Goal: Information Seeking & Learning: Learn about a topic

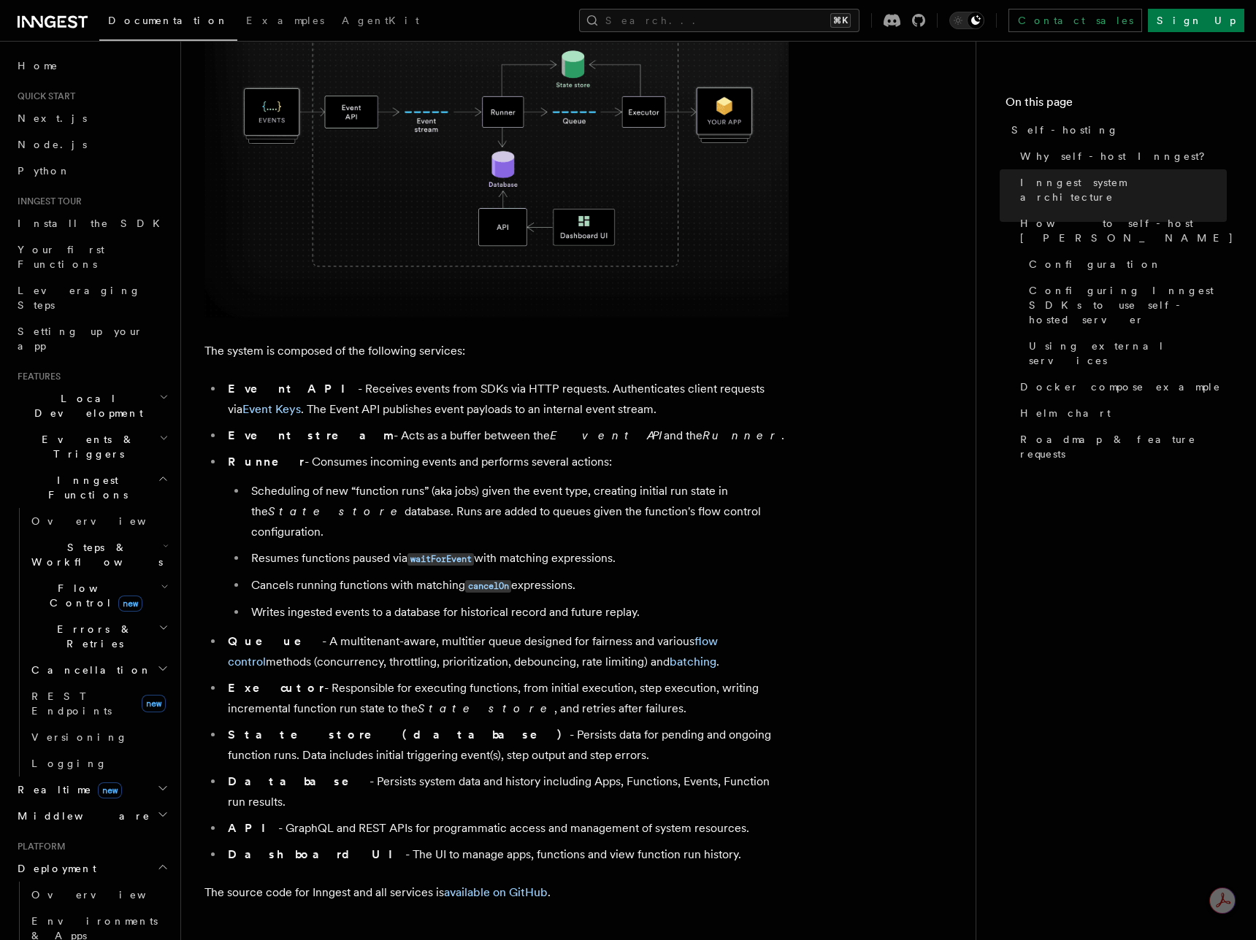
scroll to position [557, 0]
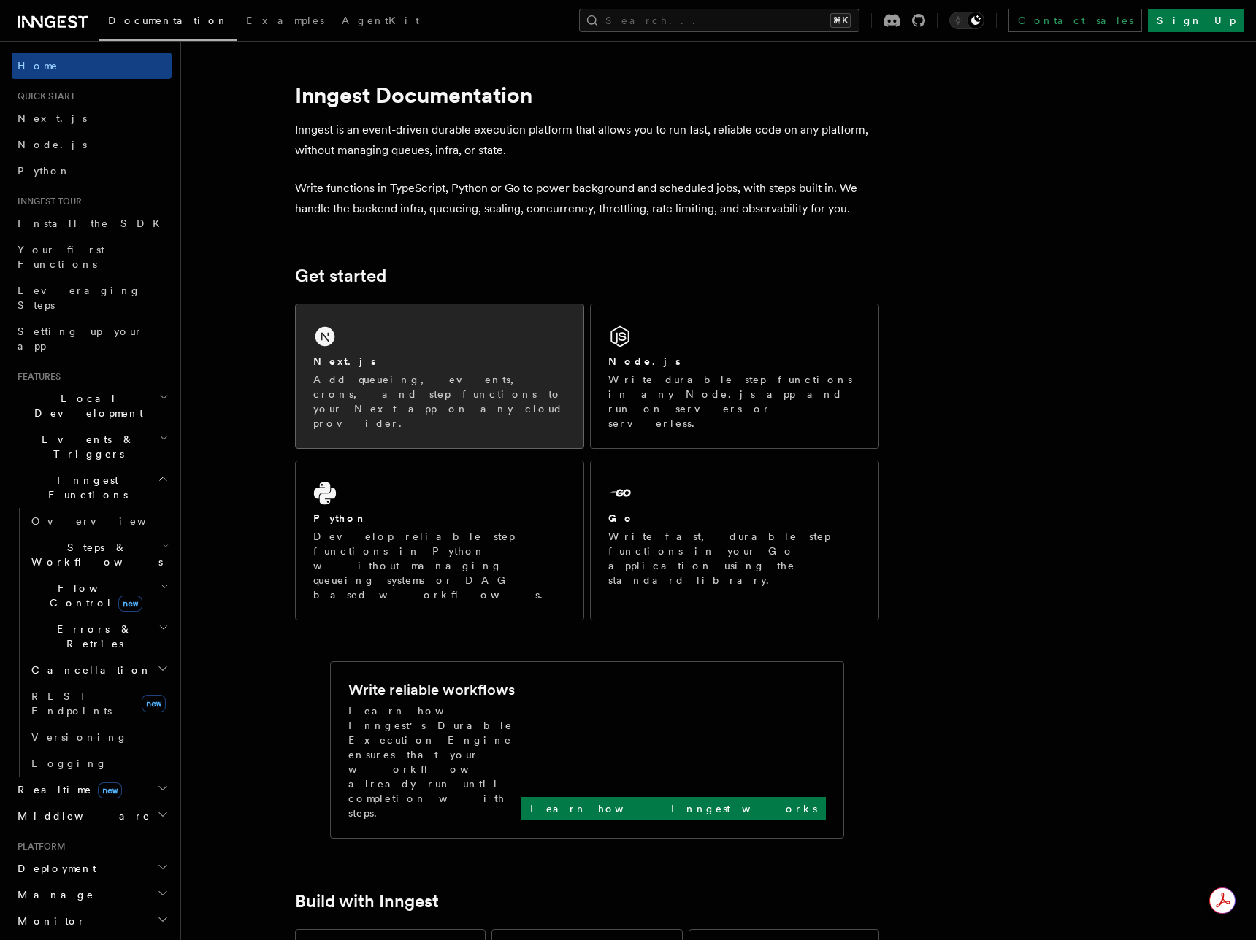
click at [369, 352] on div "Next.js Add queueing, events, crons, and step functions to your Next app on any…" at bounding box center [440, 376] width 288 height 144
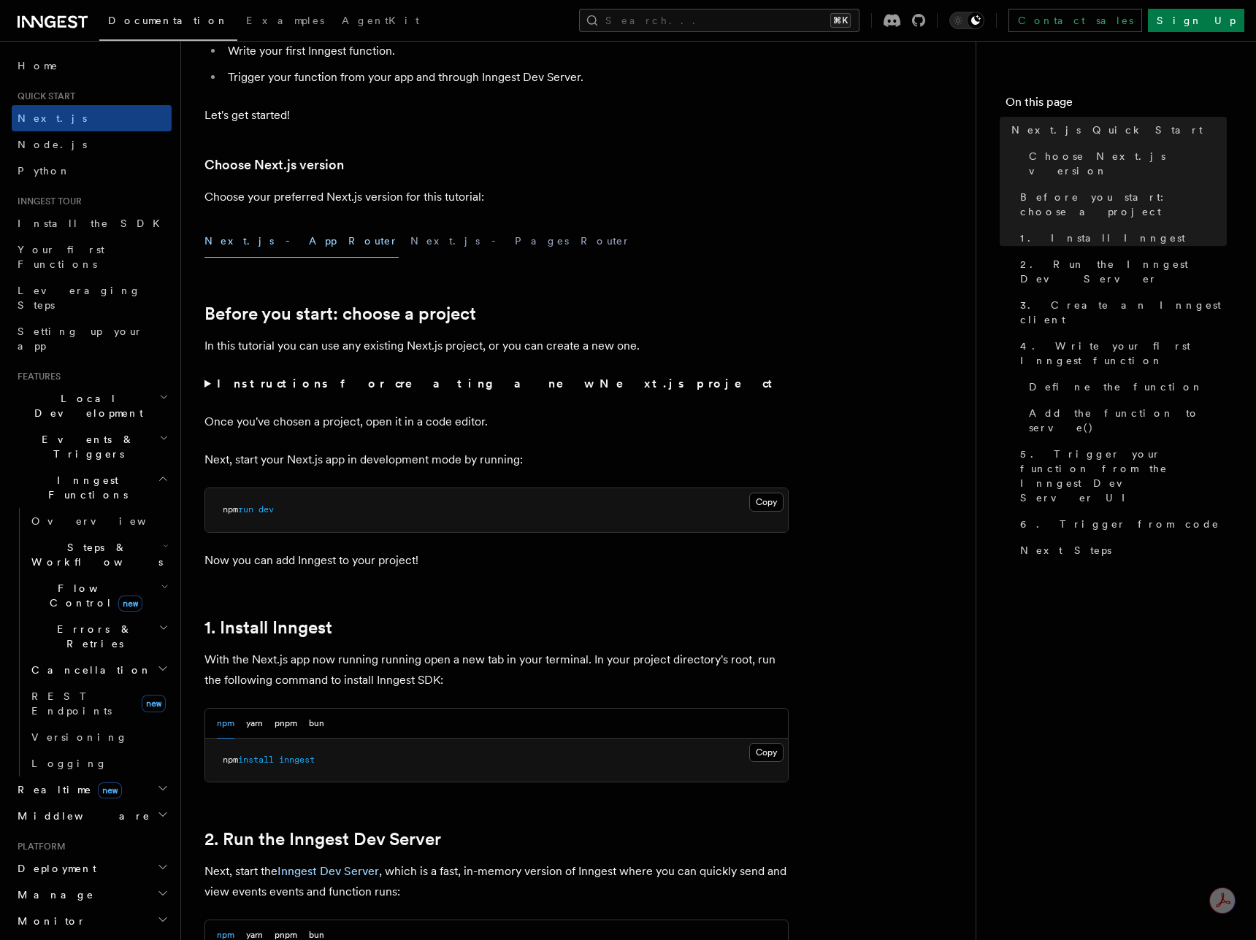
scroll to position [294, 0]
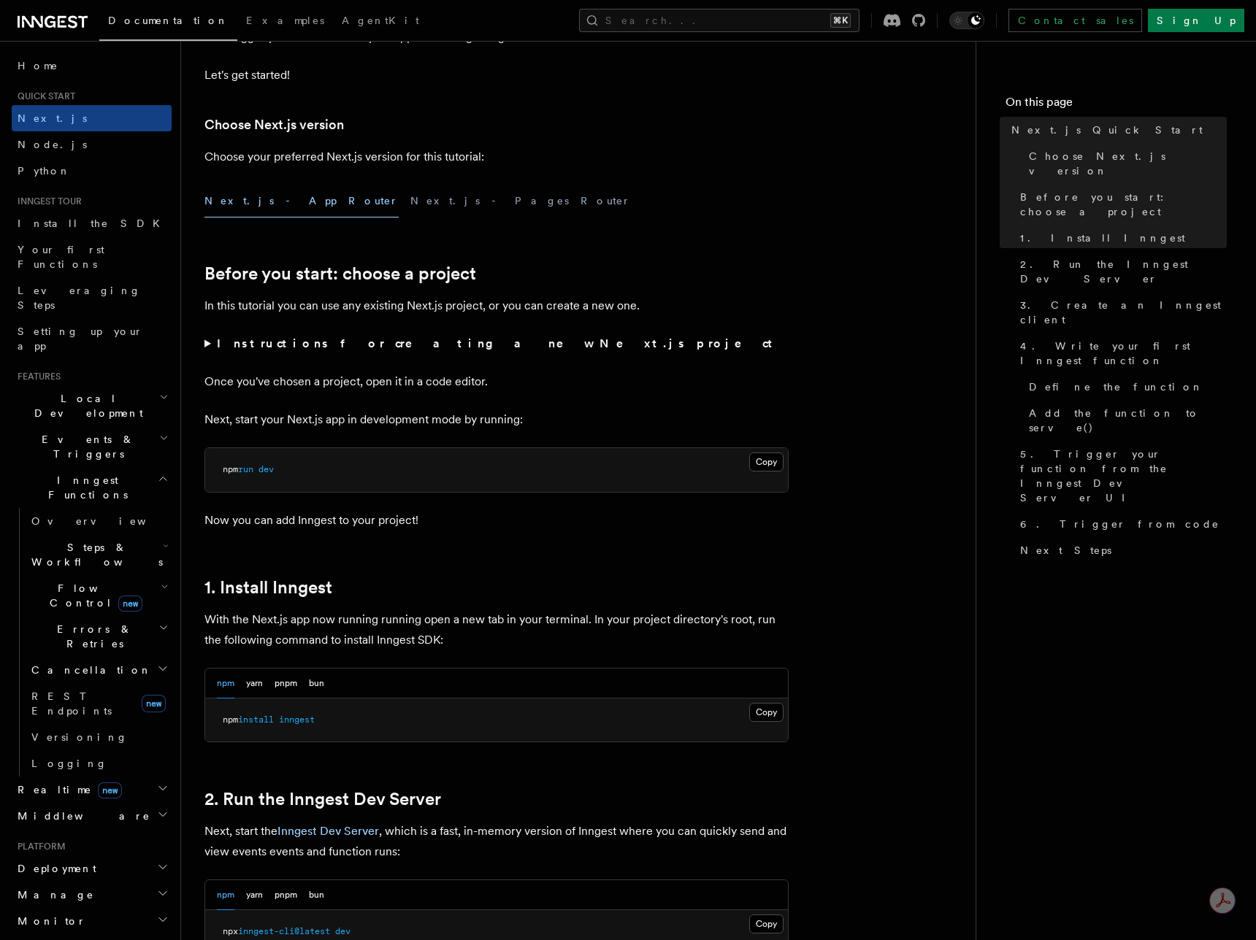
click at [73, 391] on span "Local Development" at bounding box center [85, 405] width 147 height 29
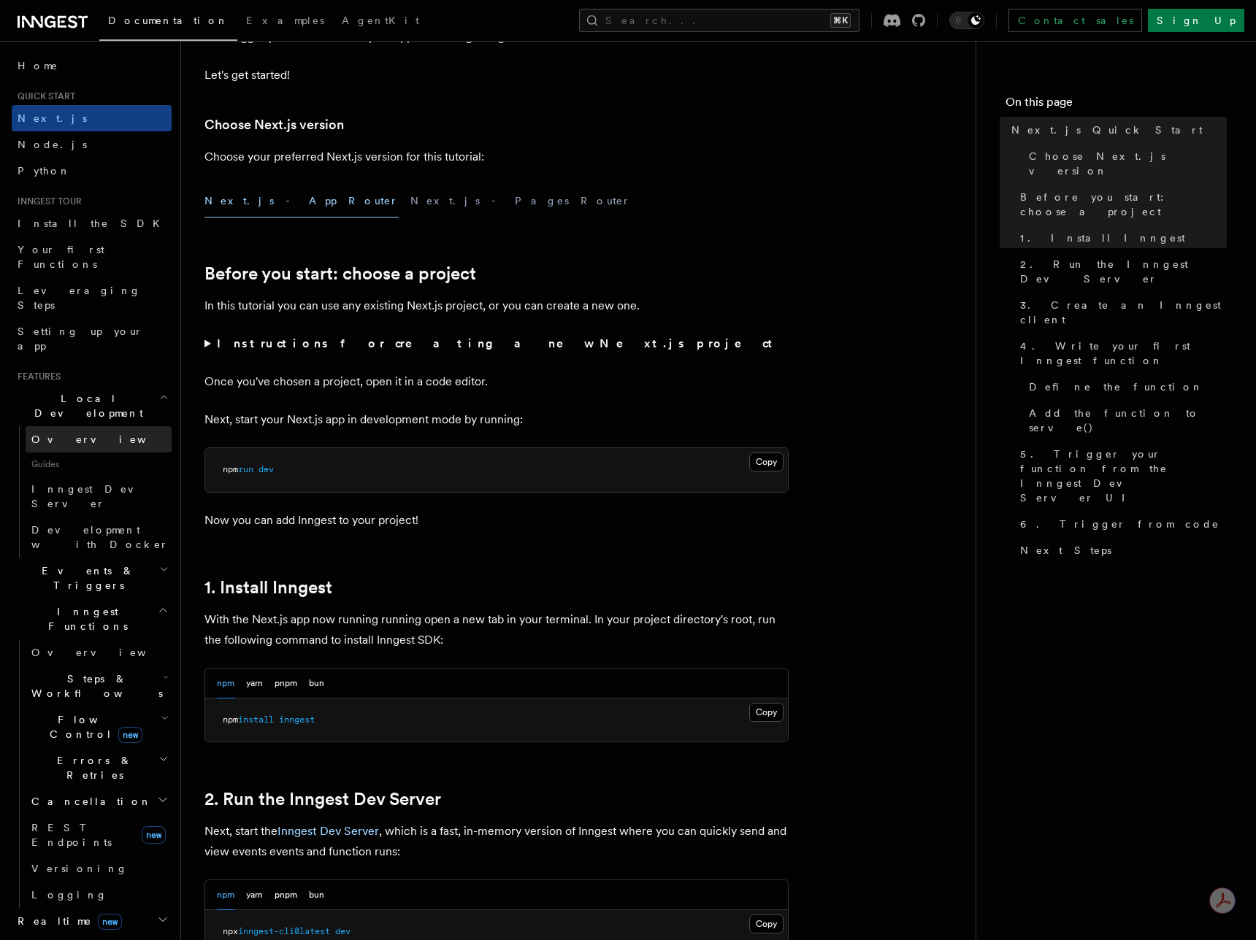
click at [73, 434] on span "Overview" at bounding box center [106, 440] width 150 height 12
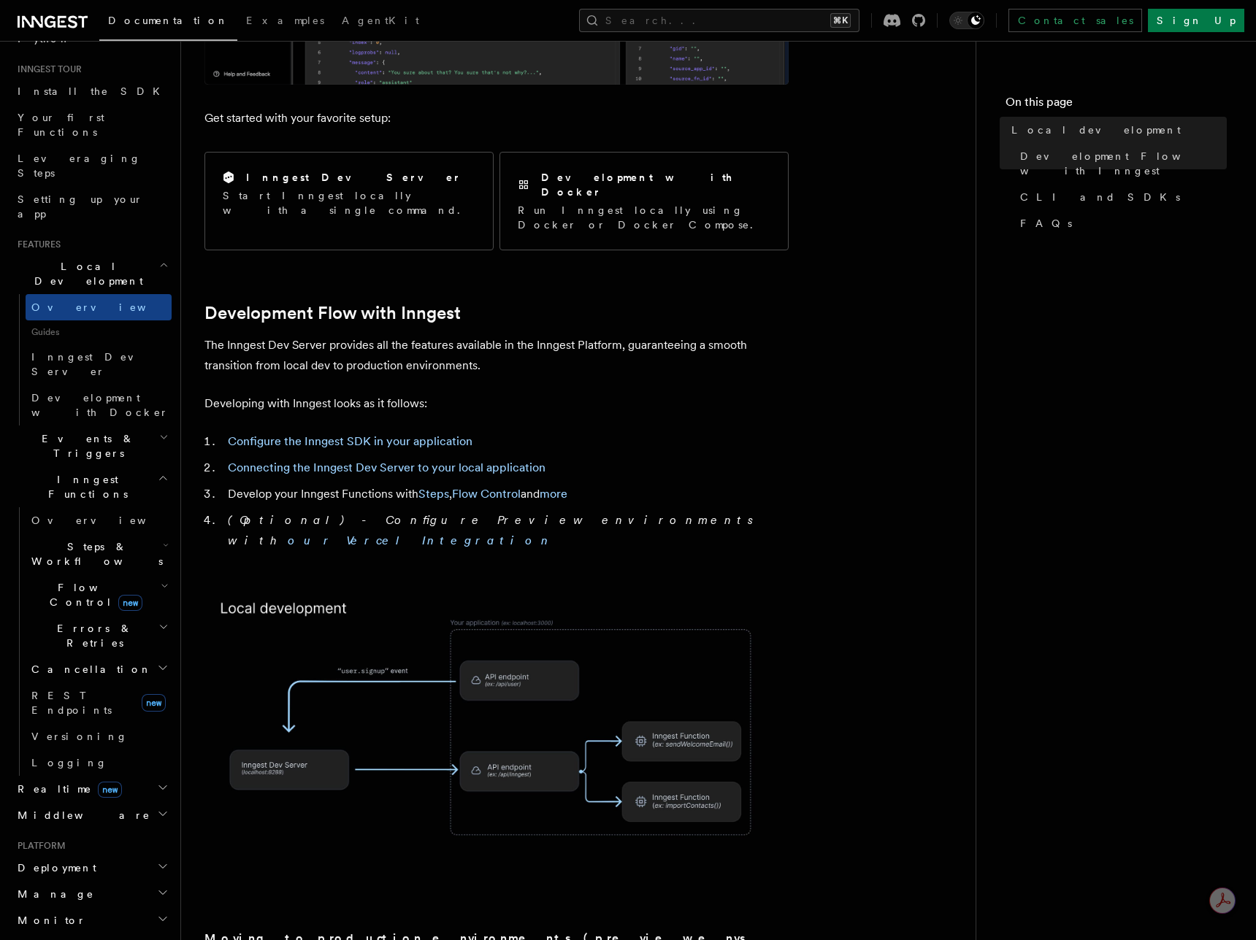
scroll to position [160, 0]
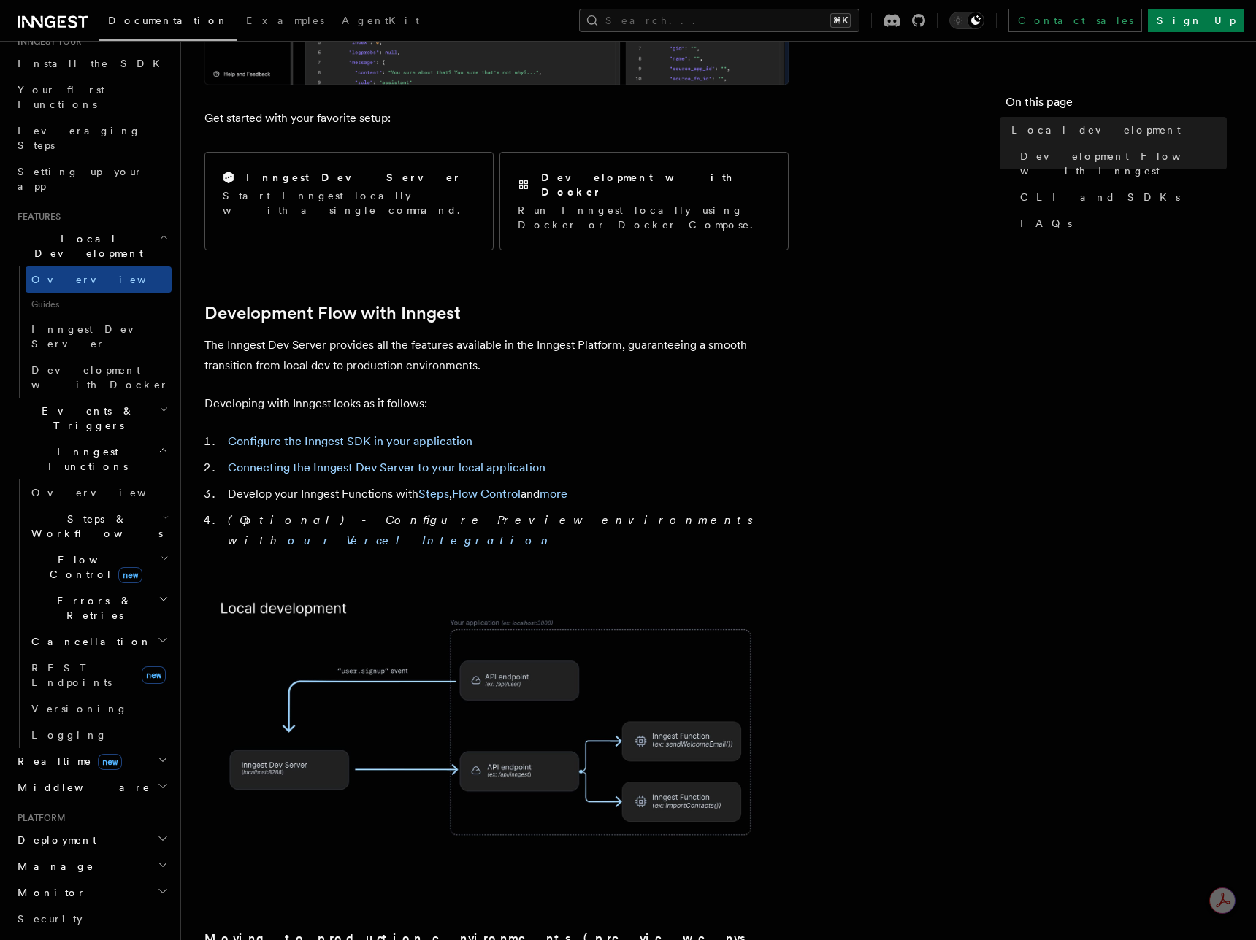
click at [76, 827] on h2 "Deployment" at bounding box center [92, 840] width 160 height 26
click at [76, 853] on link "Overview" at bounding box center [99, 866] width 146 height 26
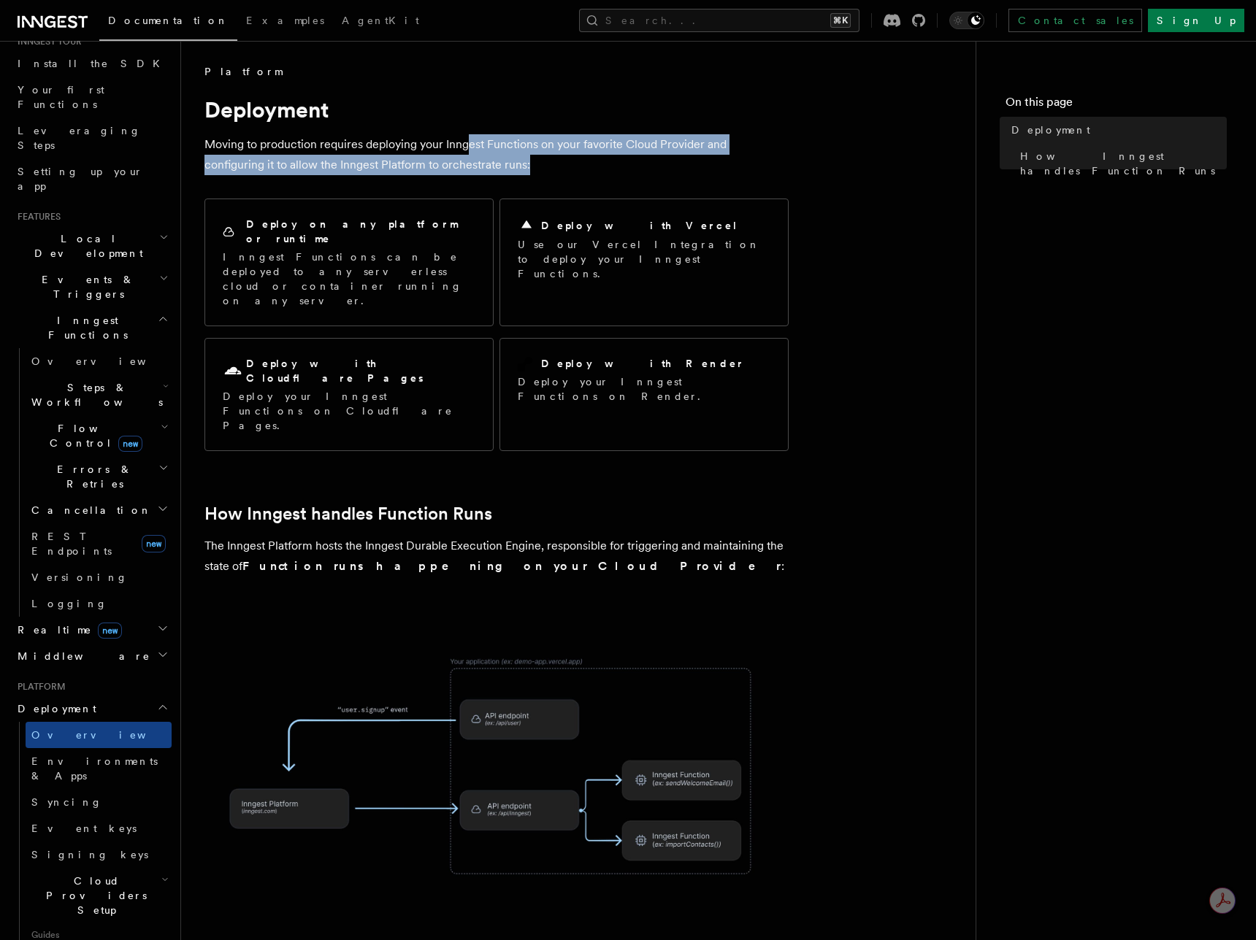
drag, startPoint x: 473, startPoint y: 167, endPoint x: 466, endPoint y: 150, distance: 18.3
click at [466, 150] on p "Moving to production requires deploying your Inngest Functions on your favorite…" at bounding box center [496, 154] width 584 height 41
drag, startPoint x: 474, startPoint y: 165, endPoint x: 305, endPoint y: 150, distance: 169.3
click at [307, 150] on p "Moving to production requires deploying your Inngest Functions on your favorite…" at bounding box center [496, 154] width 584 height 41
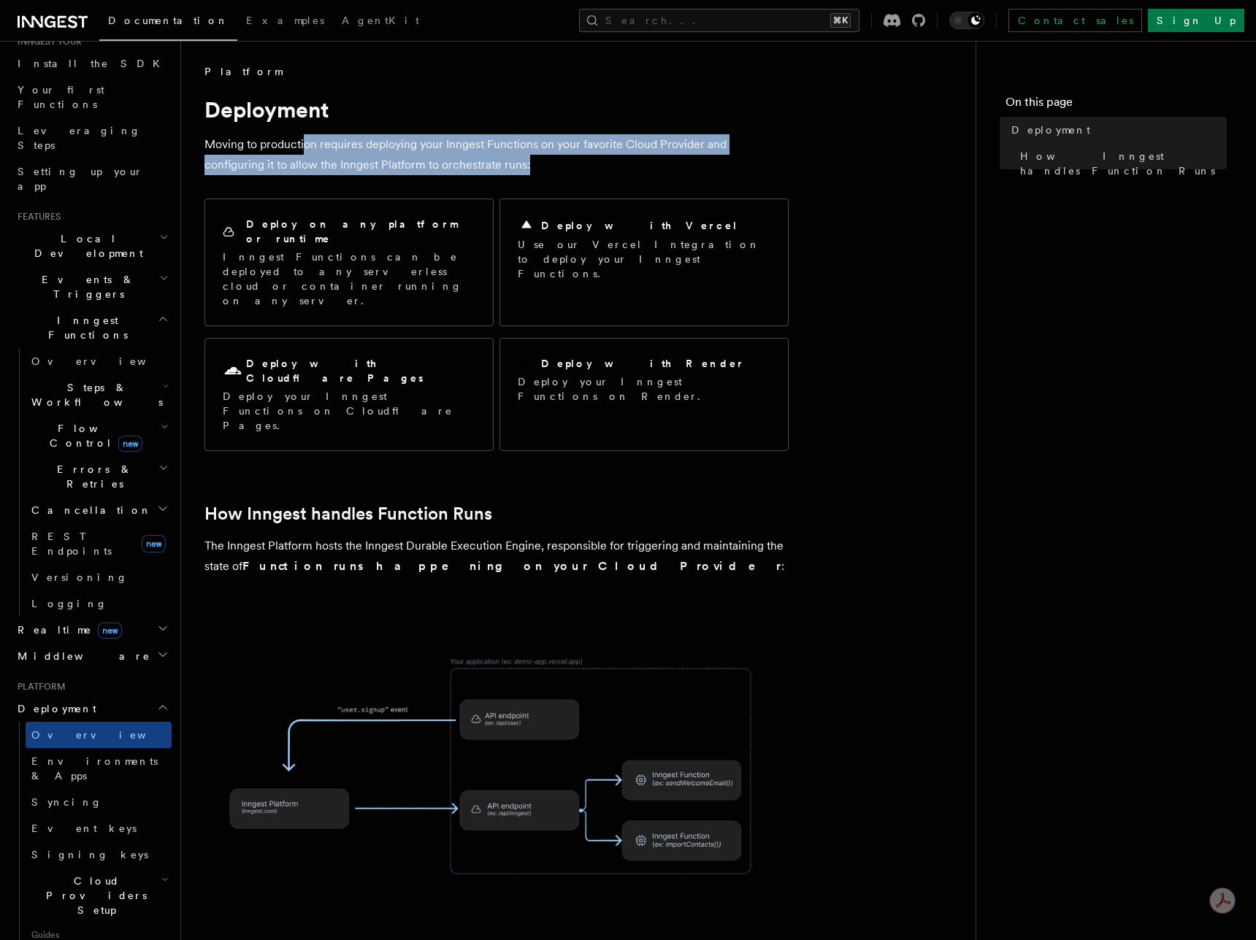
click at [305, 150] on p "Moving to production requires deploying your Inngest Functions on your favorite…" at bounding box center [496, 154] width 584 height 41
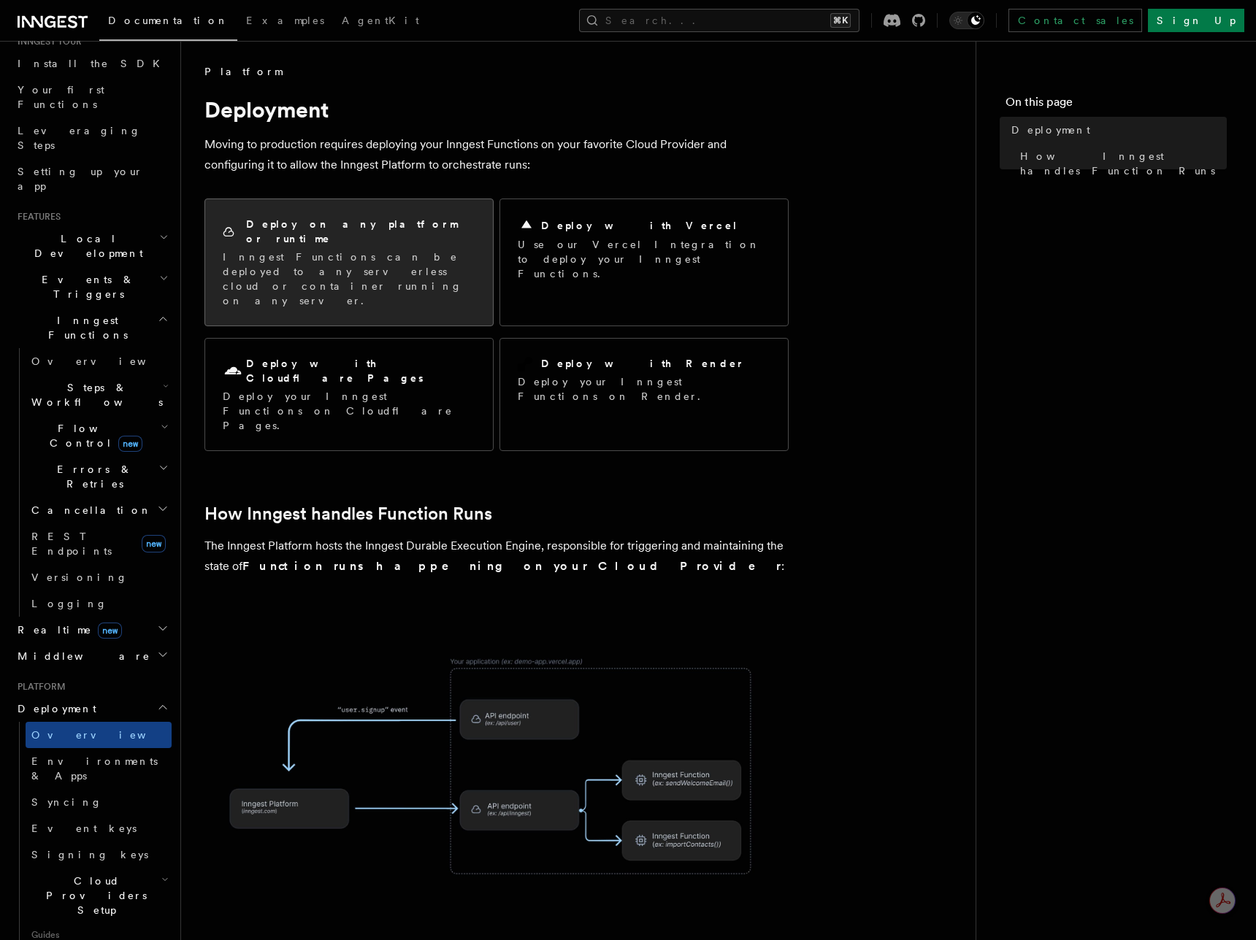
click at [307, 223] on h2 "Deploy on any platform or runtime" at bounding box center [360, 231] width 229 height 29
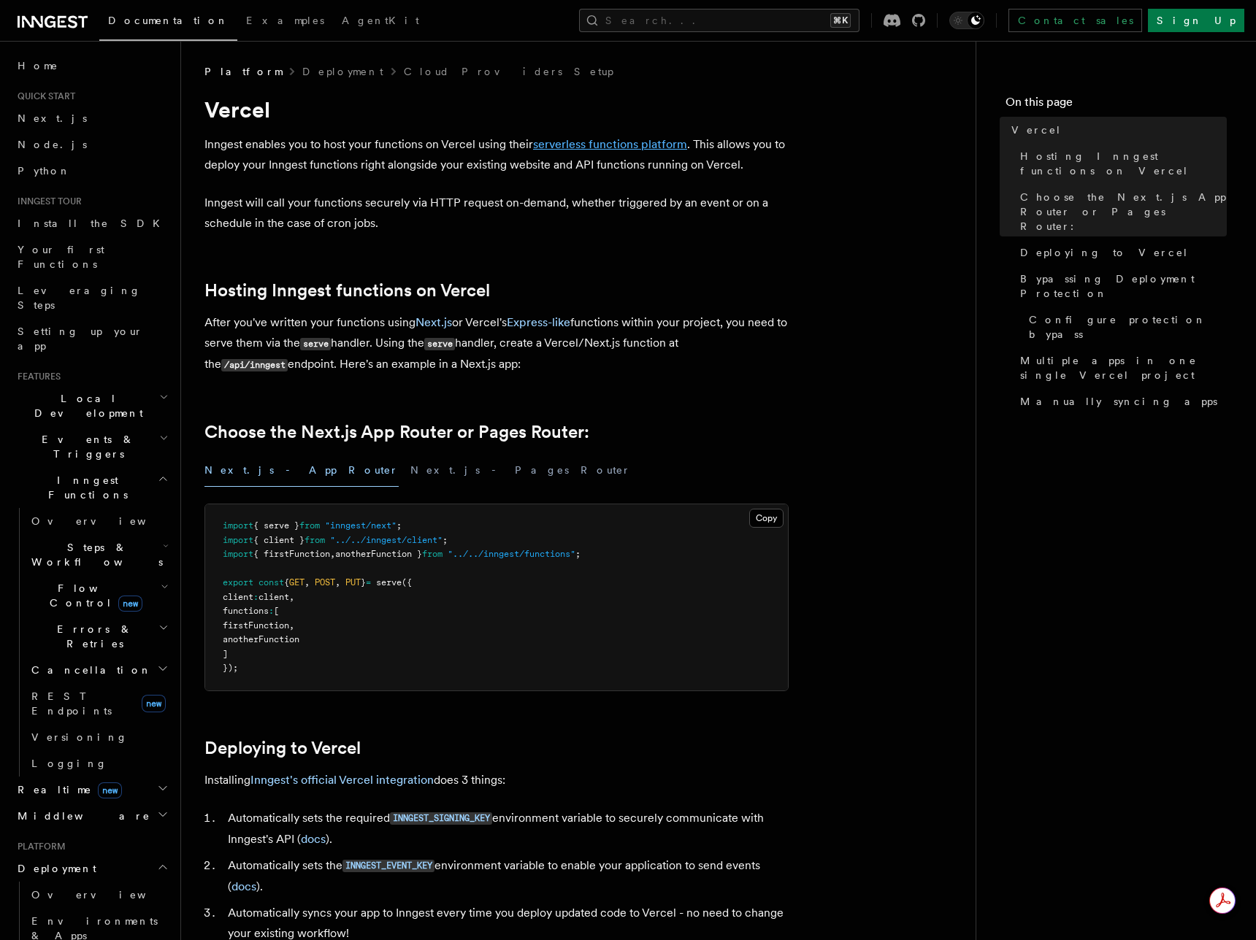
click at [553, 142] on link "serverless functions platform" at bounding box center [610, 144] width 154 height 14
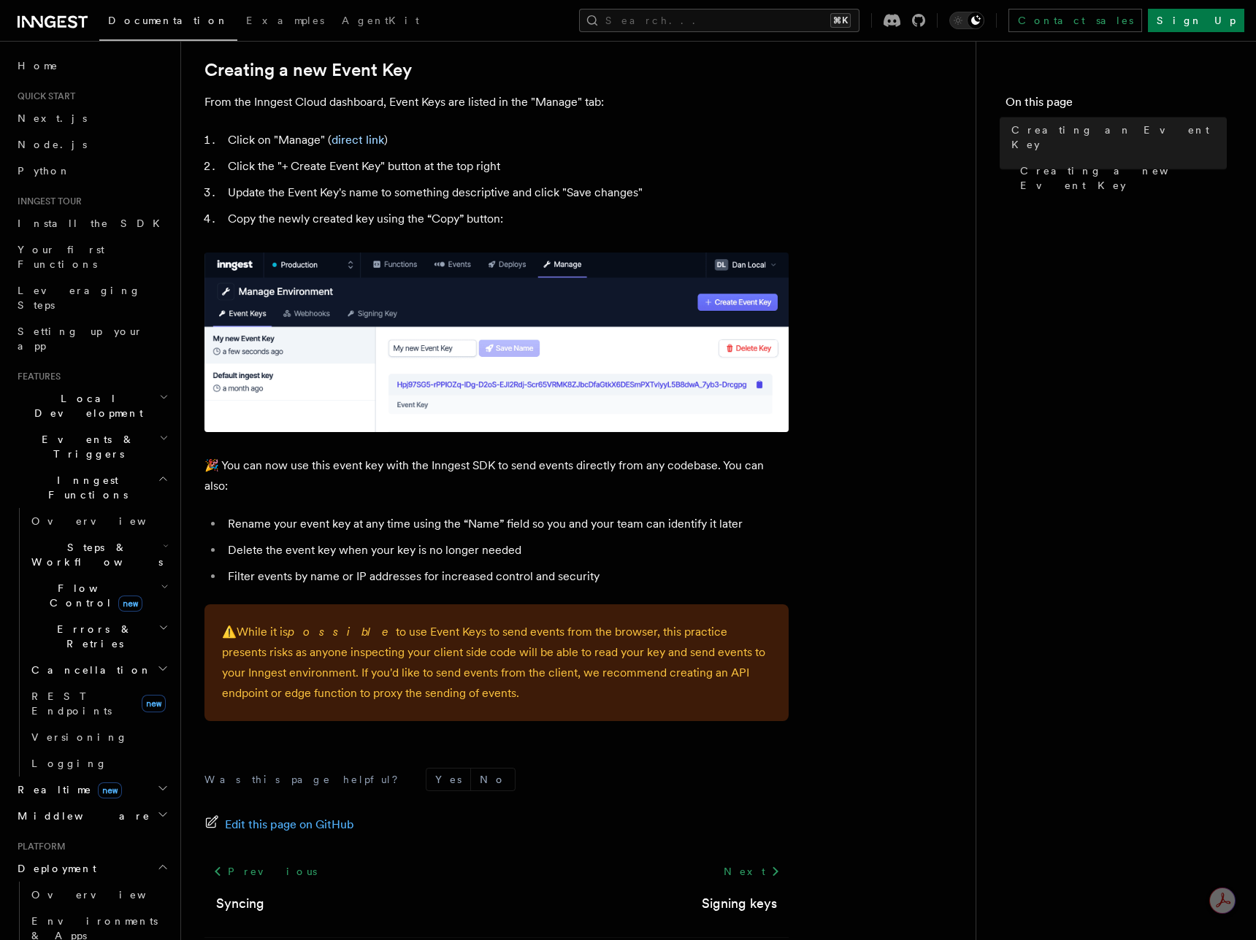
scroll to position [664, 0]
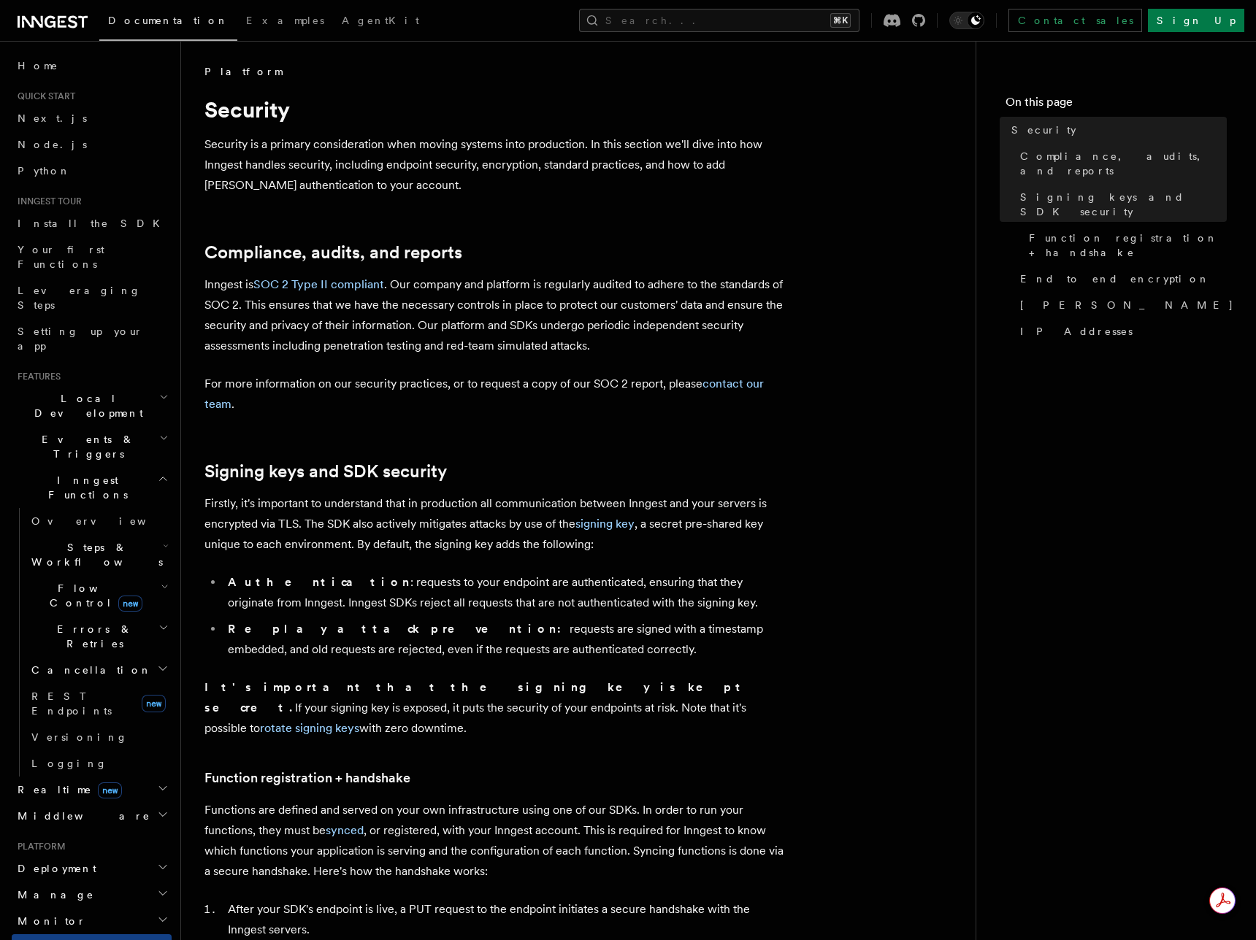
click at [402, 412] on p "For more information on our security practices, or to request a copy of our SOC…" at bounding box center [496, 394] width 584 height 41
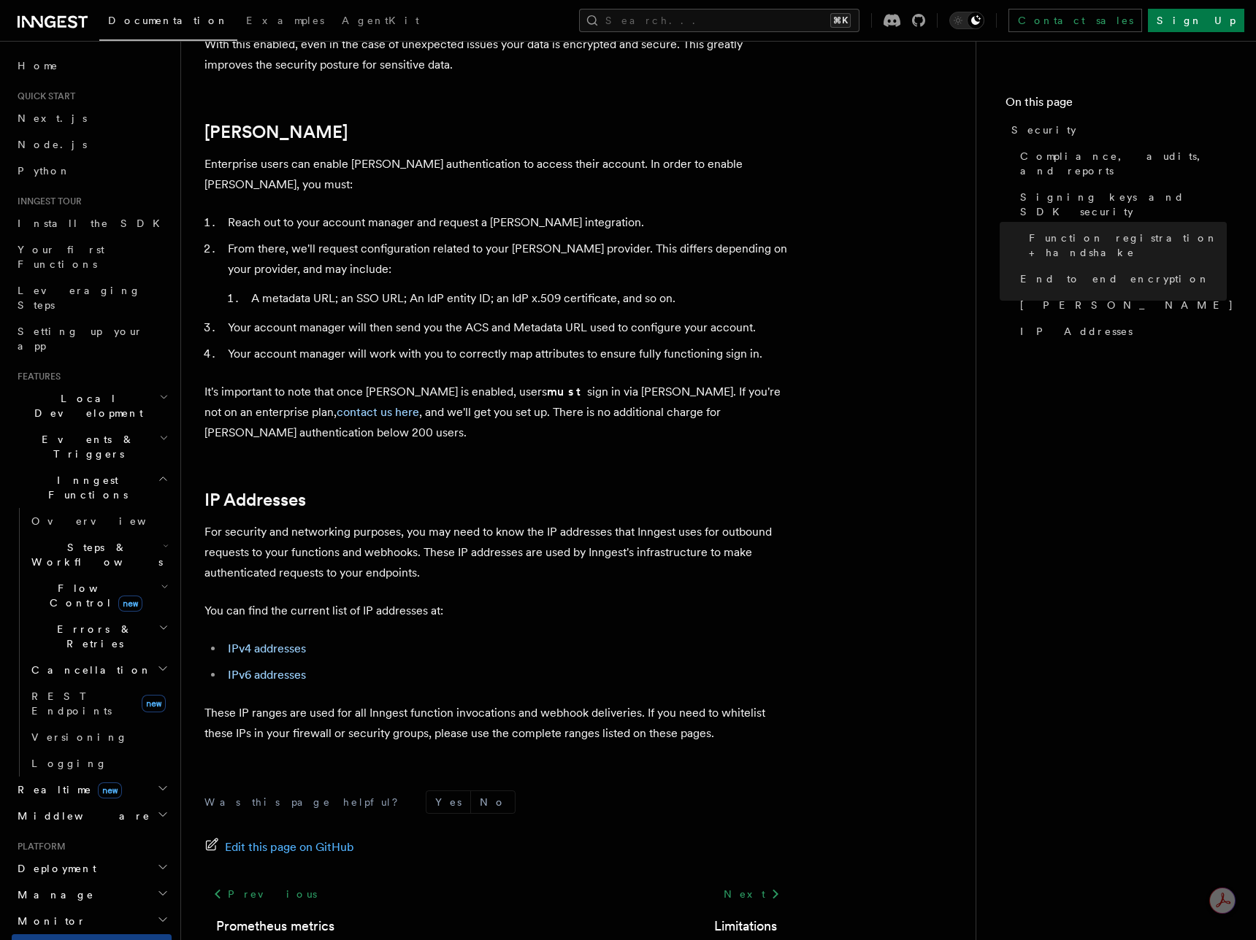
scroll to position [1543, 0]
click at [434, 521] on p "For security and networking purposes, you may need to know the IP addresses tha…" at bounding box center [496, 551] width 584 height 61
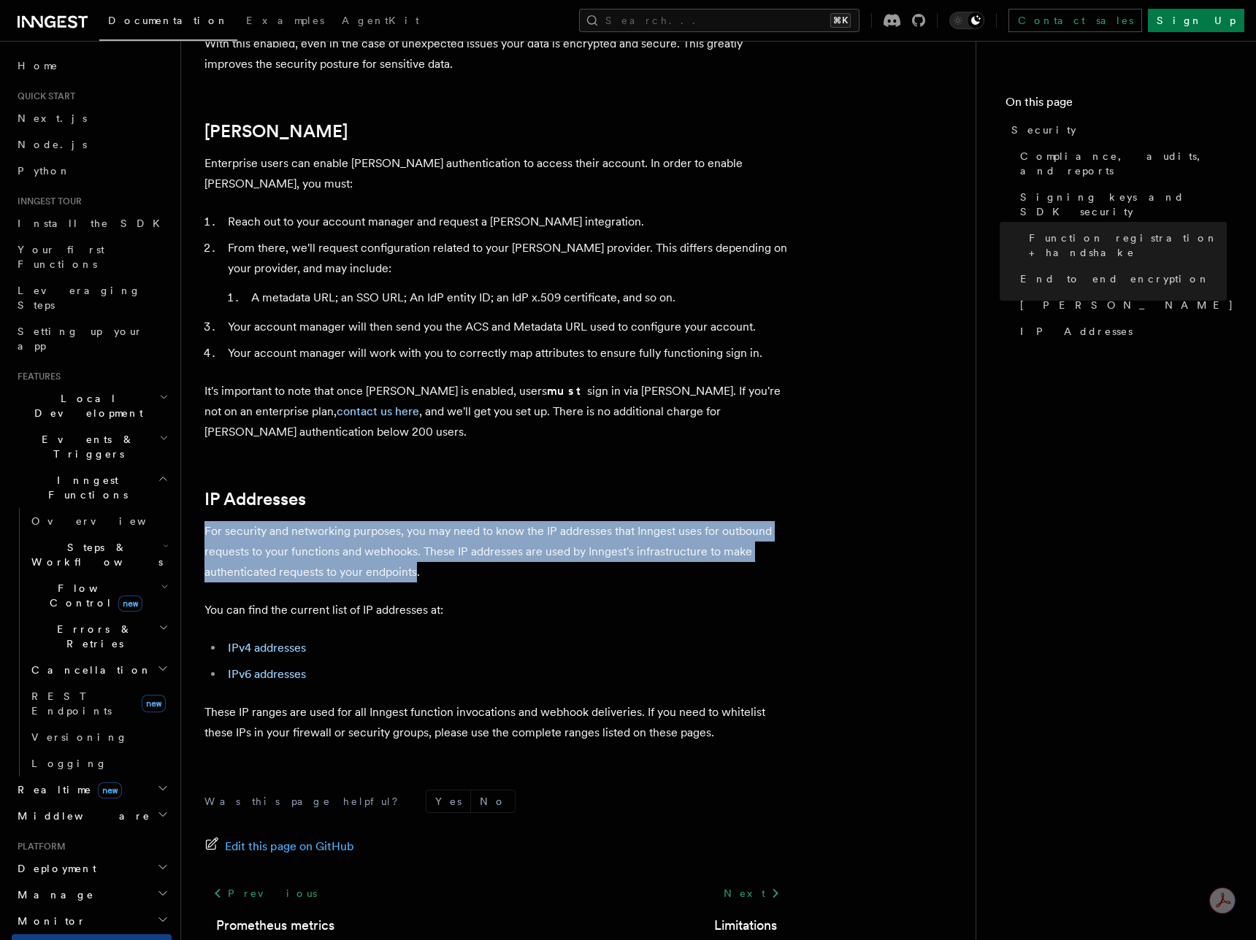
drag, startPoint x: 418, startPoint y: 510, endPoint x: 182, endPoint y: 472, distance: 238.9
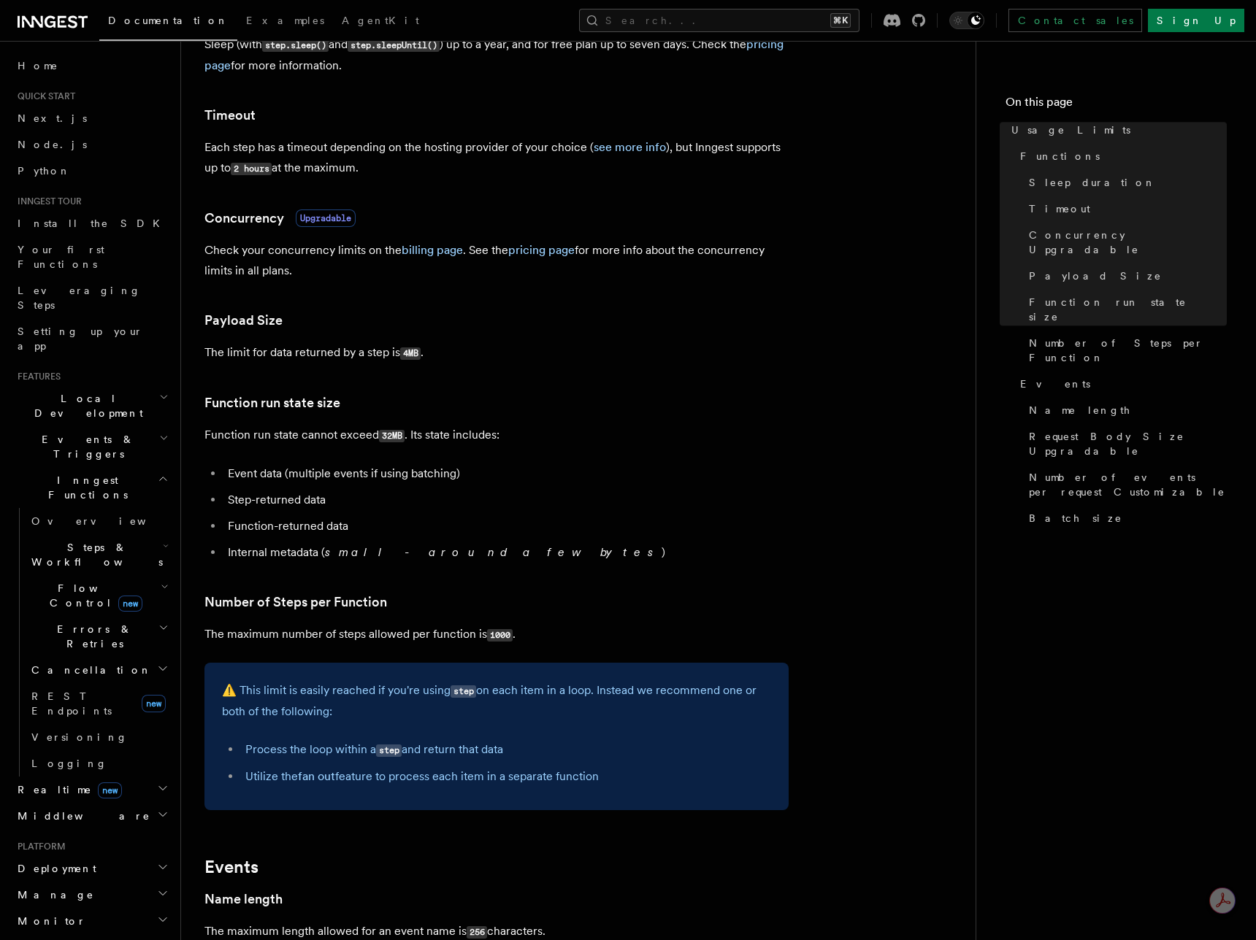
scroll to position [380, 0]
